Goal: Information Seeking & Learning: Check status

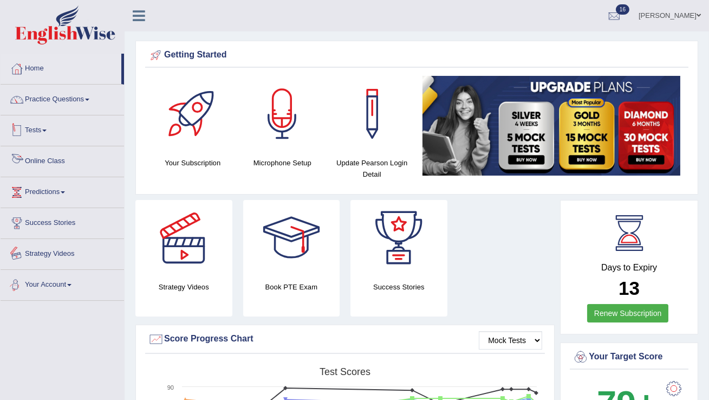
click at [50, 128] on link "Tests" at bounding box center [62, 128] width 123 height 27
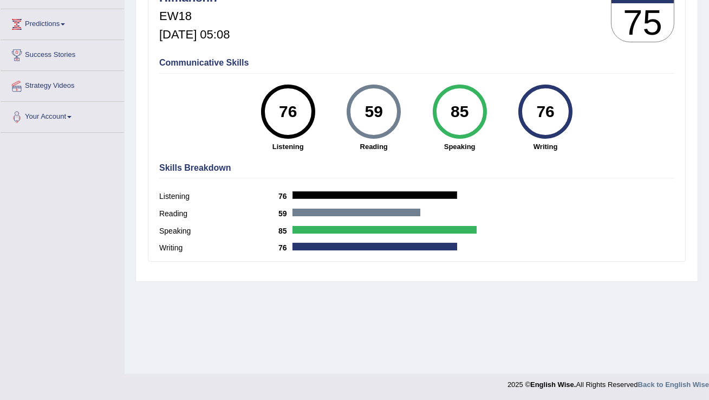
scroll to position [168, 0]
click at [122, 156] on div "Toggle navigation Home Practice Questions Speaking Practice Read Aloud Repeat S…" at bounding box center [354, 113] width 709 height 563
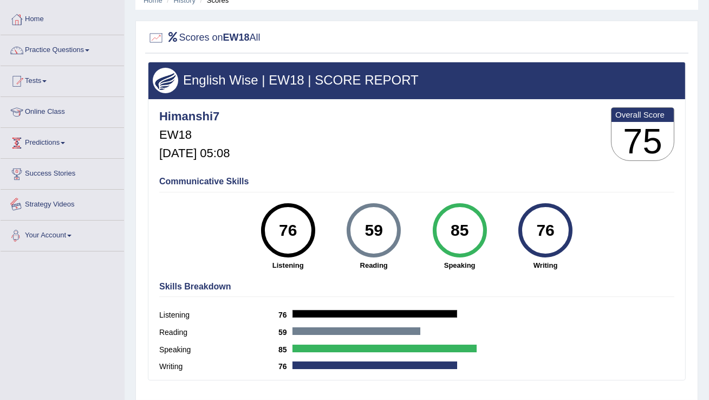
scroll to position [10, 0]
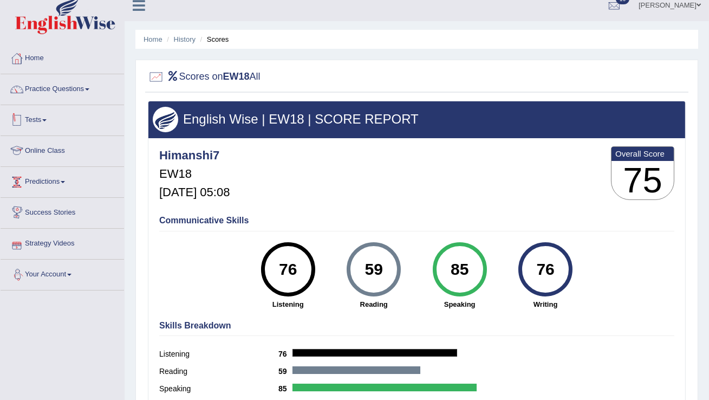
click at [36, 119] on link "Tests" at bounding box center [62, 118] width 123 height 27
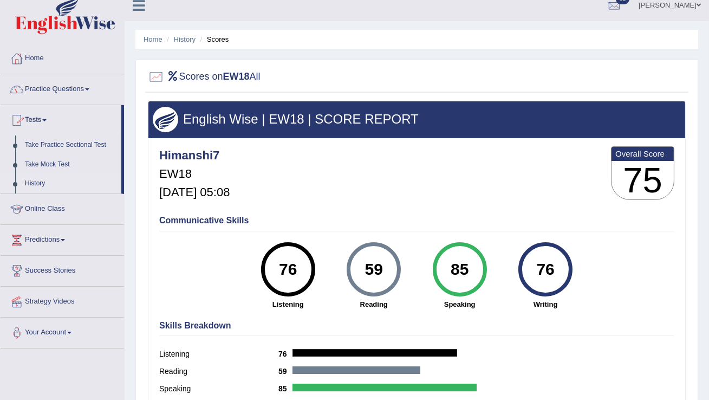
click at [29, 183] on link "History" at bounding box center [70, 183] width 101 height 19
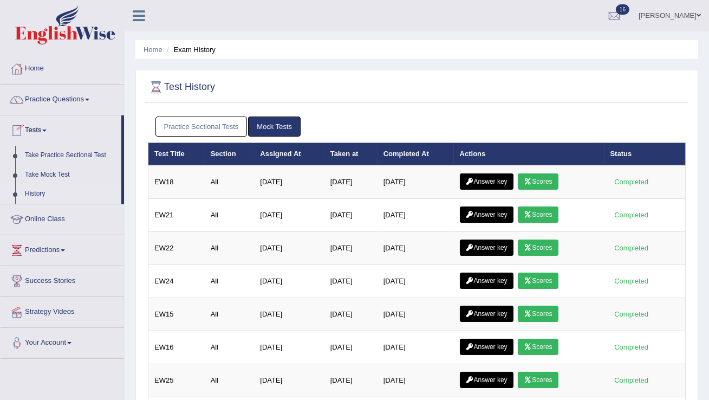
click at [32, 197] on link "History" at bounding box center [70, 193] width 101 height 19
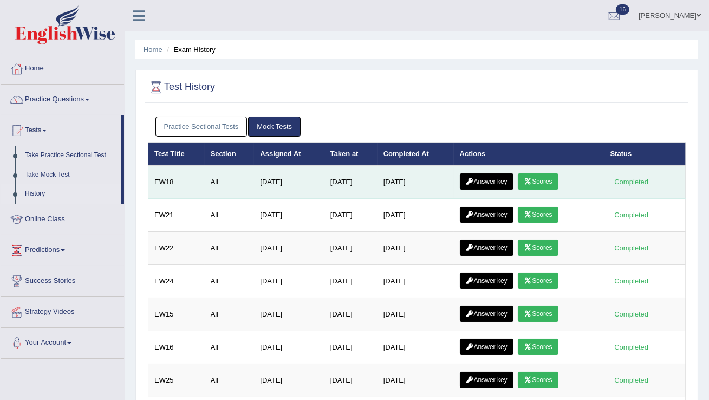
click at [490, 182] on link "Answer key" at bounding box center [487, 181] width 54 height 16
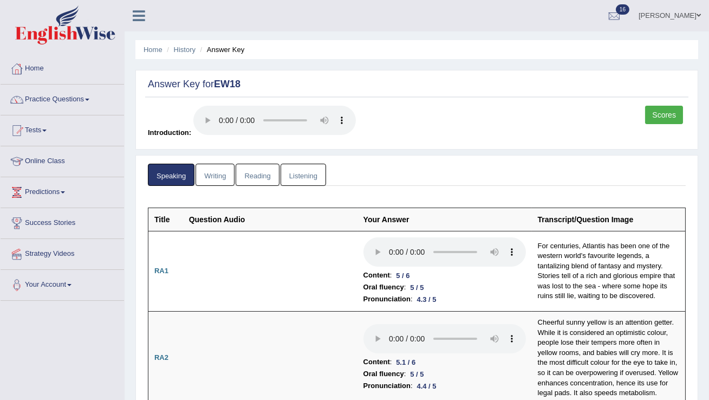
click at [205, 178] on link "Writing" at bounding box center [215, 175] width 39 height 22
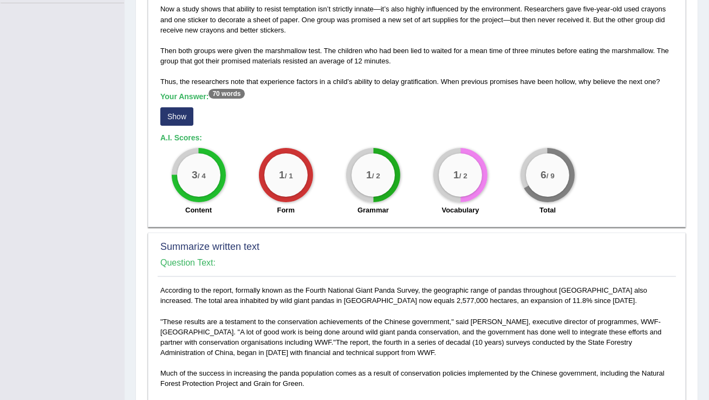
scroll to position [295, 0]
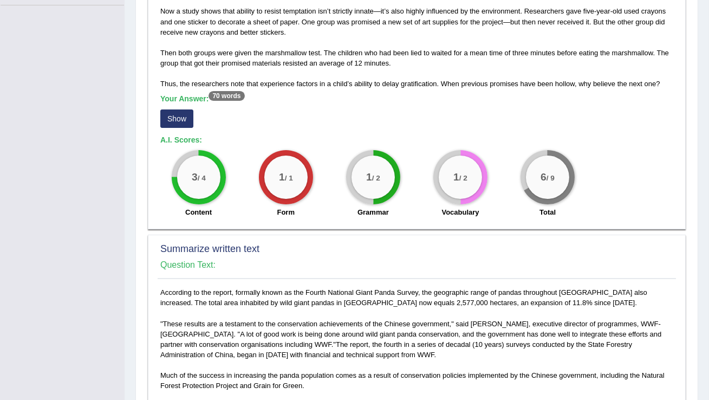
click at [177, 117] on button "Show" at bounding box center [176, 118] width 33 height 18
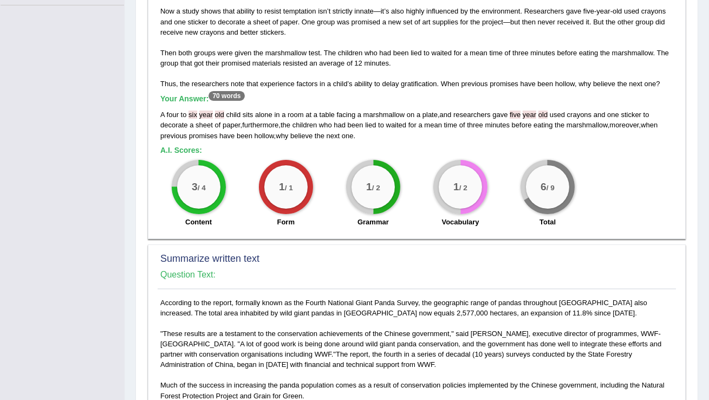
click at [69, 242] on div "Toggle navigation Home Practice Questions Speaking Practice Read Aloud Repeat S…" at bounding box center [354, 315] width 709 height 1221
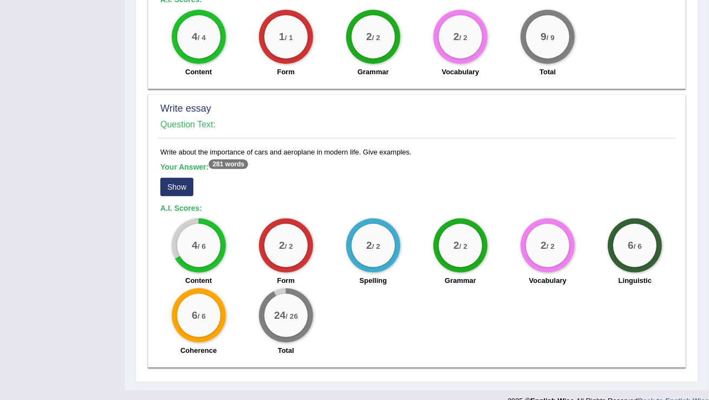
scroll to position [825, 0]
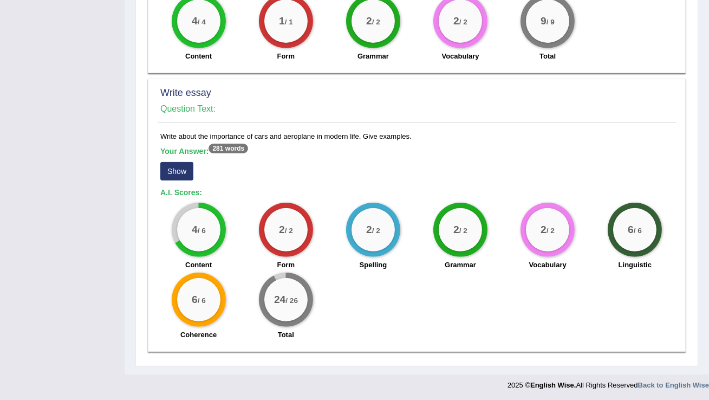
click at [163, 168] on button "Show" at bounding box center [176, 171] width 33 height 18
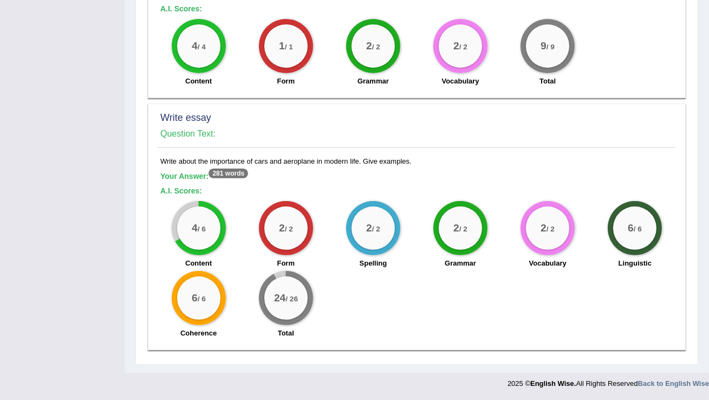
scroll to position [798, 0]
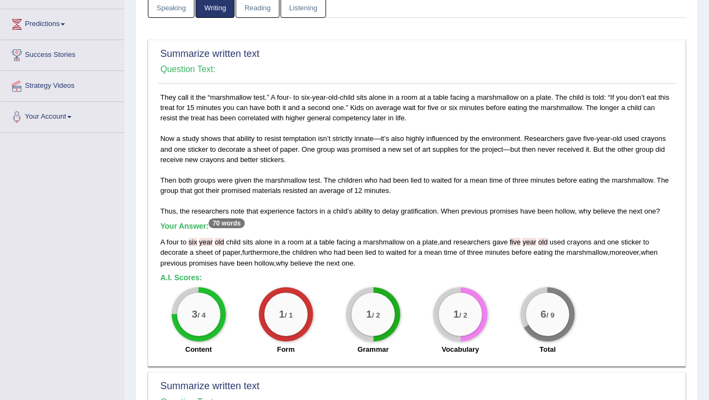
scroll to position [168, 0]
click at [255, 17] on link "Reading" at bounding box center [257, 7] width 43 height 22
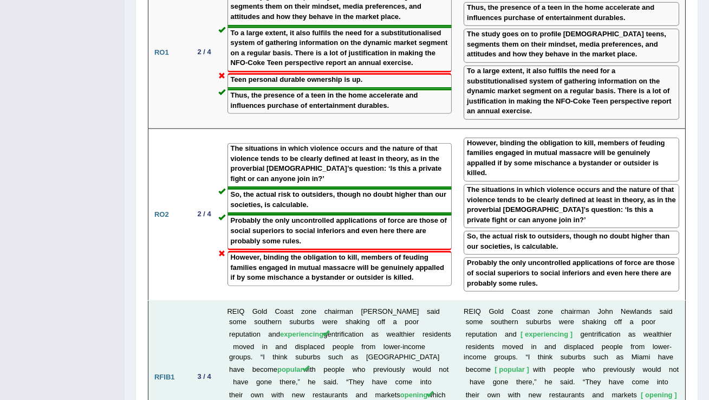
scroll to position [1697, 0]
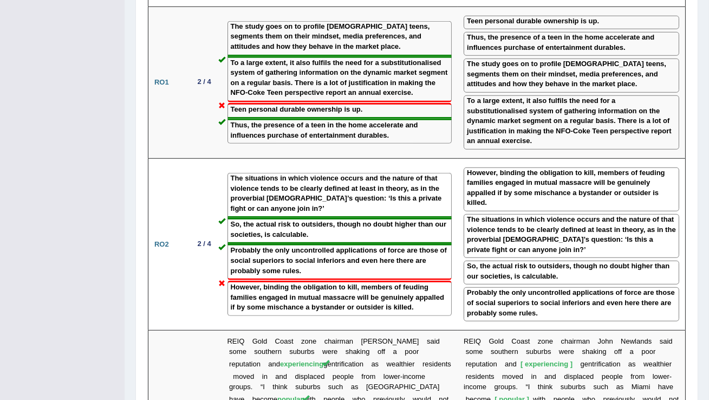
drag, startPoint x: 708, startPoint y: 289, endPoint x: 709, endPoint y: 95, distance: 194.5
drag, startPoint x: 701, startPoint y: 302, endPoint x: 709, endPoint y: 147, distance: 155.1
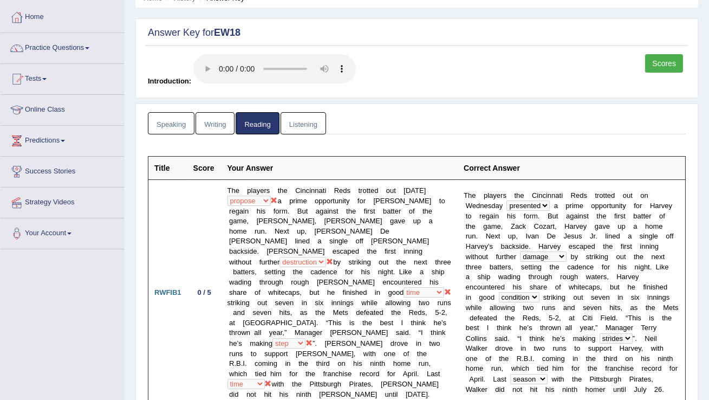
scroll to position [4, 0]
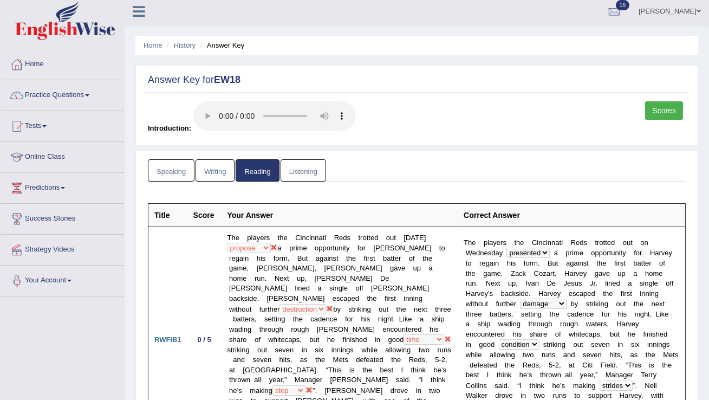
click at [309, 170] on link "Listening" at bounding box center [303, 170] width 45 height 22
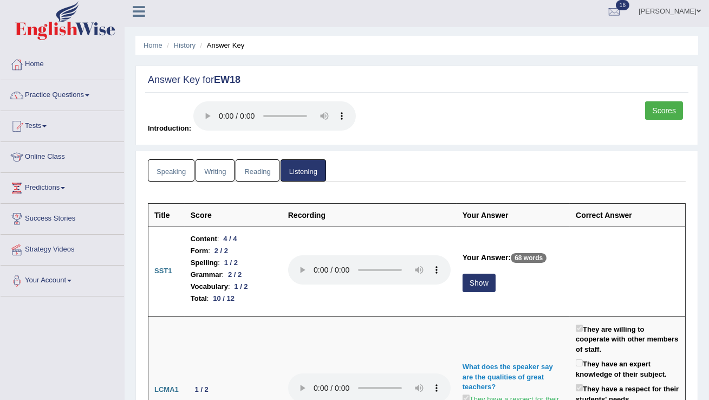
scroll to position [24, 0]
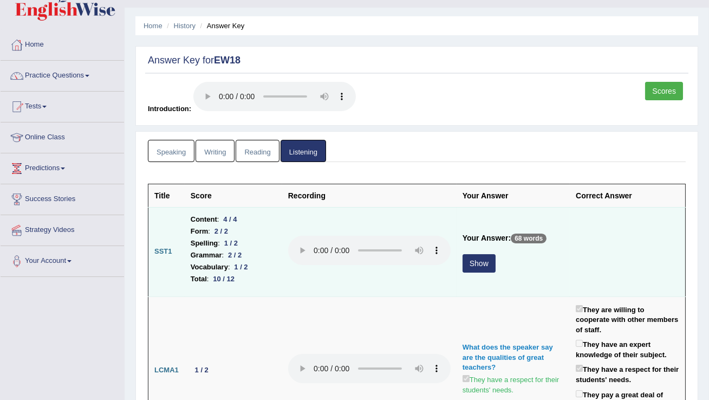
click at [479, 259] on button "Show" at bounding box center [479, 263] width 33 height 18
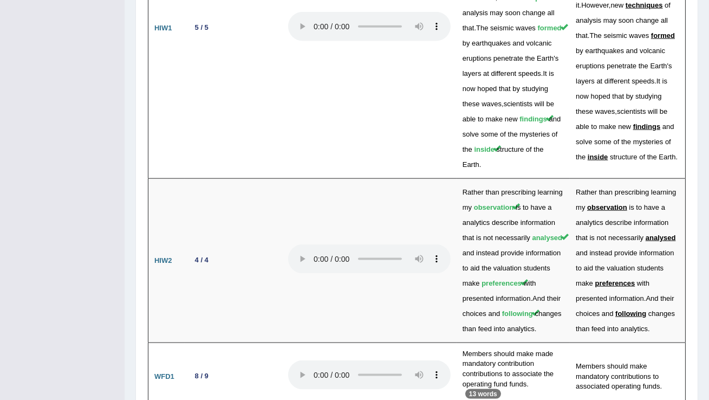
scroll to position [2744, 0]
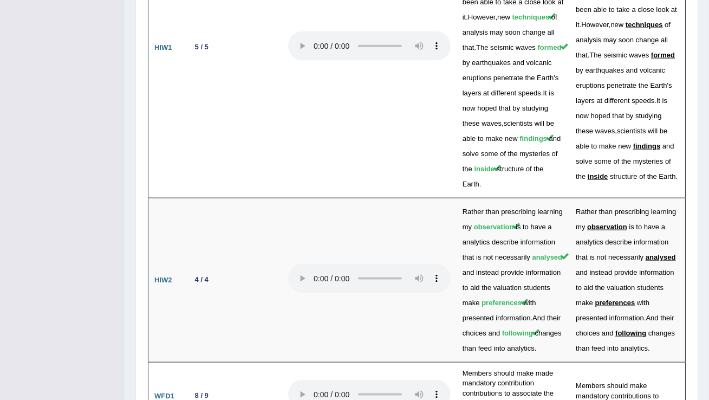
drag, startPoint x: 706, startPoint y: 368, endPoint x: 708, endPoint y: 200, distance: 168.5
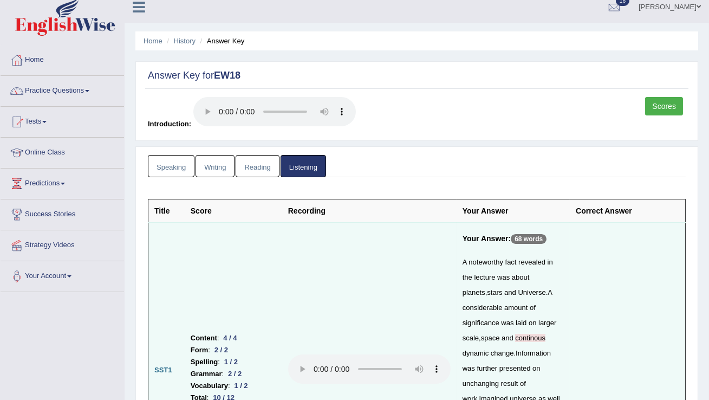
scroll to position [0, 0]
